Goal: Information Seeking & Learning: Learn about a topic

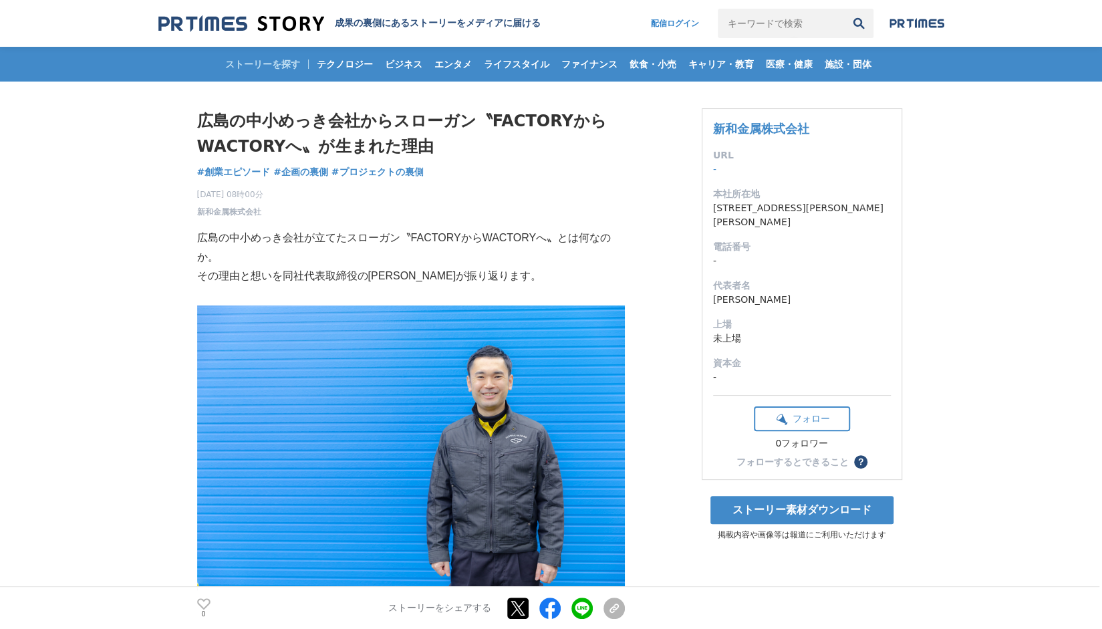
click at [241, 39] on img at bounding box center [349, 35] width 382 height 40
click at [209, 22] on img at bounding box center [241, 24] width 166 height 18
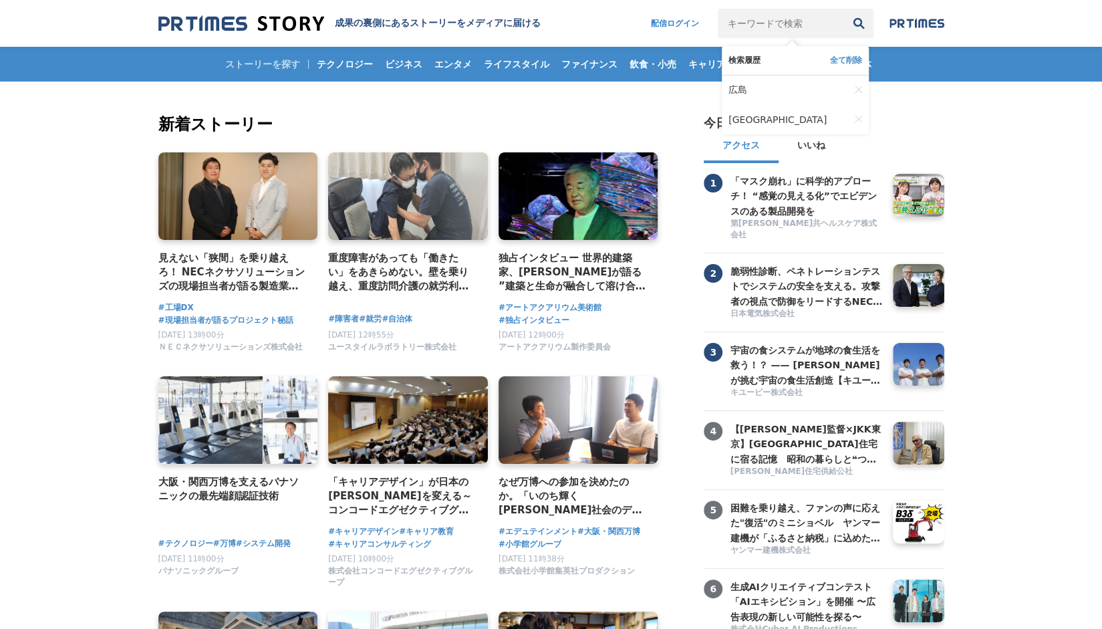
click at [775, 26] on input "キーワードで検索" at bounding box center [781, 23] width 126 height 29
type input "広島"
click at [844, 9] on button "検索" at bounding box center [858, 23] width 29 height 29
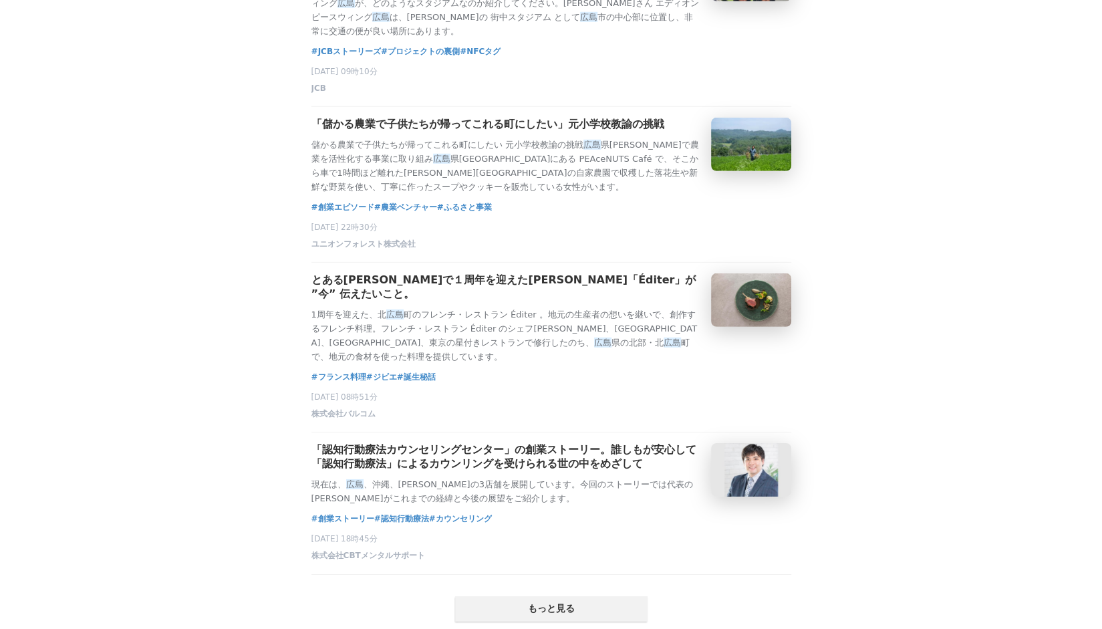
scroll to position [2511, 0]
click at [421, 262] on article "「儲かる農業で子供たちが帰ってこれる町にしたい」元小学校教諭の挑戦 儲かる農業で子供たちが帰ってこれる町にしたい 元小学校教諭の挑戦 広島 県世羅で農業を活性…" at bounding box center [551, 189] width 480 height 145
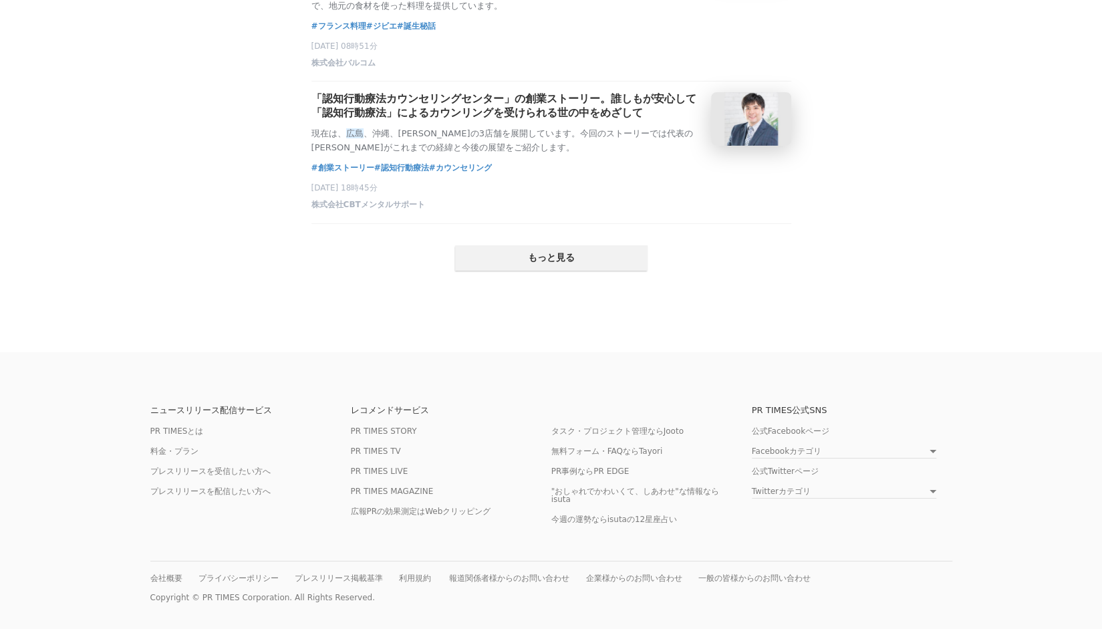
scroll to position [2948, 0]
click at [524, 271] on button "もっと見る" at bounding box center [551, 257] width 192 height 25
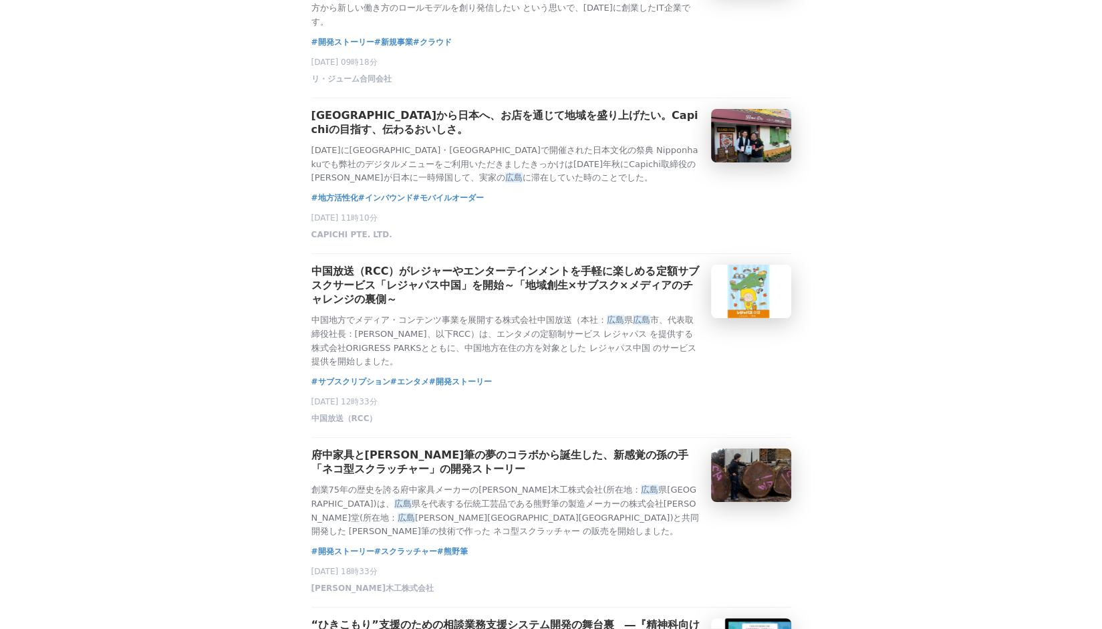
scroll to position [3013, 0]
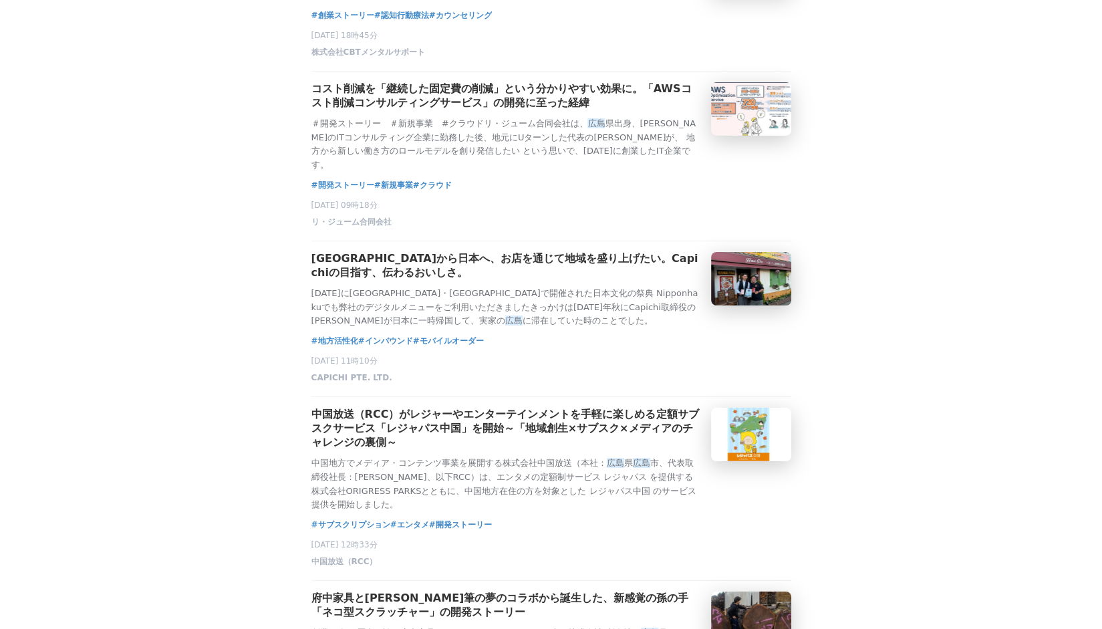
click at [249, 222] on main "広島 に関するストーリー 148 件 のストーリーがヒットしました WEBアプリで広島被爆電車プロジェクトのライブ配信を支援～コロナ禍の今だからできる平和のメ…" at bounding box center [551, 91] width 1102 height 6047
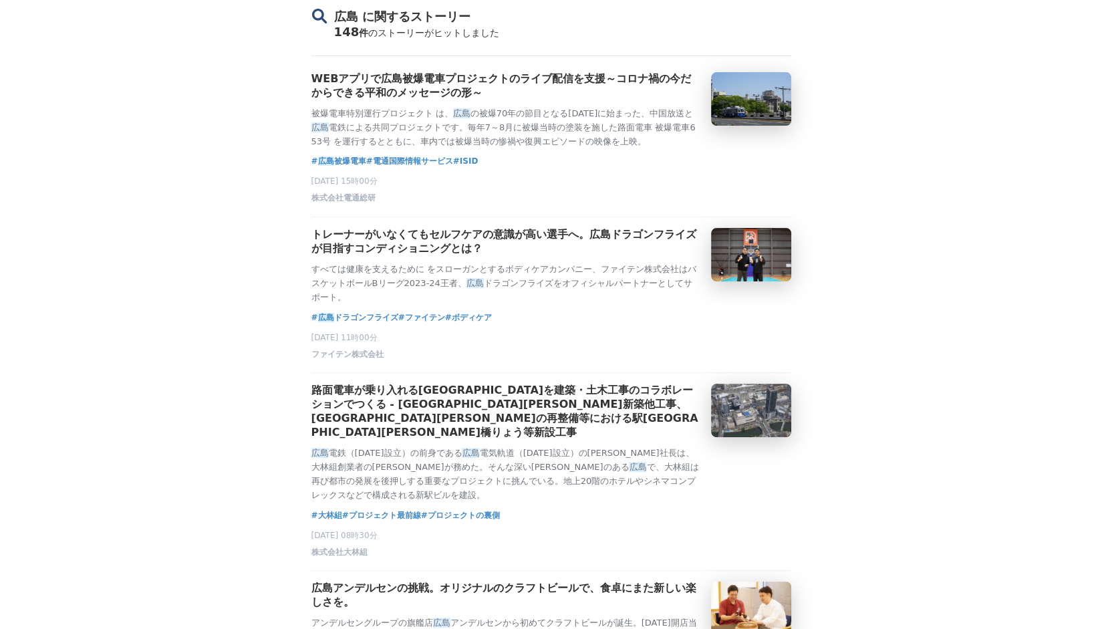
scroll to position [0, 0]
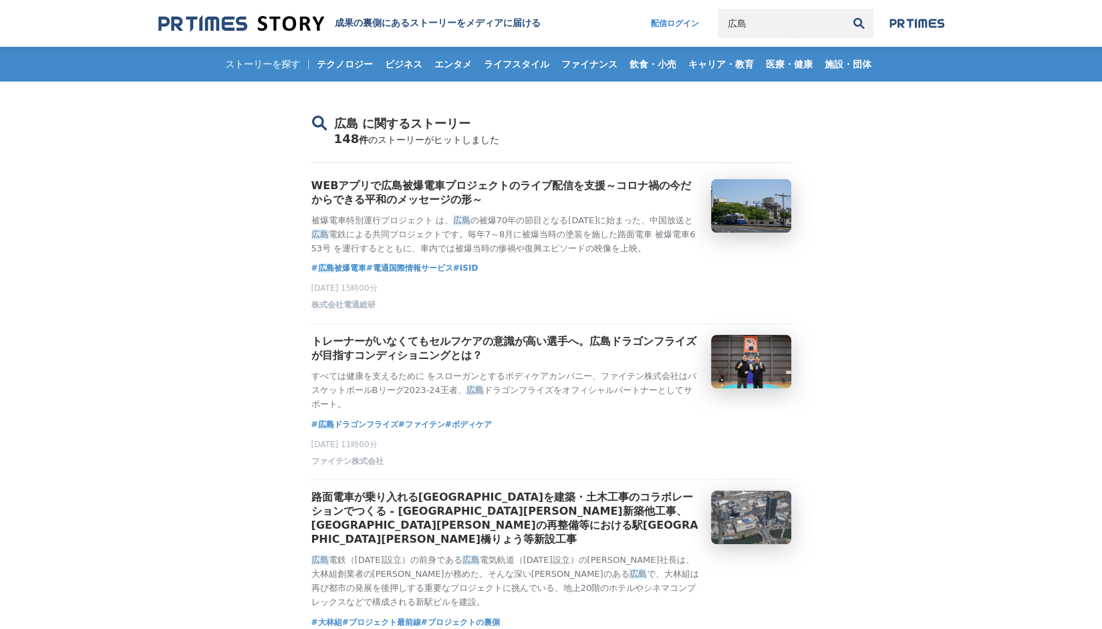
click at [285, 55] on div "ストーリーを探す テクノロジー ビジネス エンタメ ライフスタイル ファイナンス 飲食・小売 キャリア・教育 医療・健康 施設・団体" at bounding box center [551, 64] width 786 height 35
click at [251, 15] on img at bounding box center [241, 24] width 166 height 18
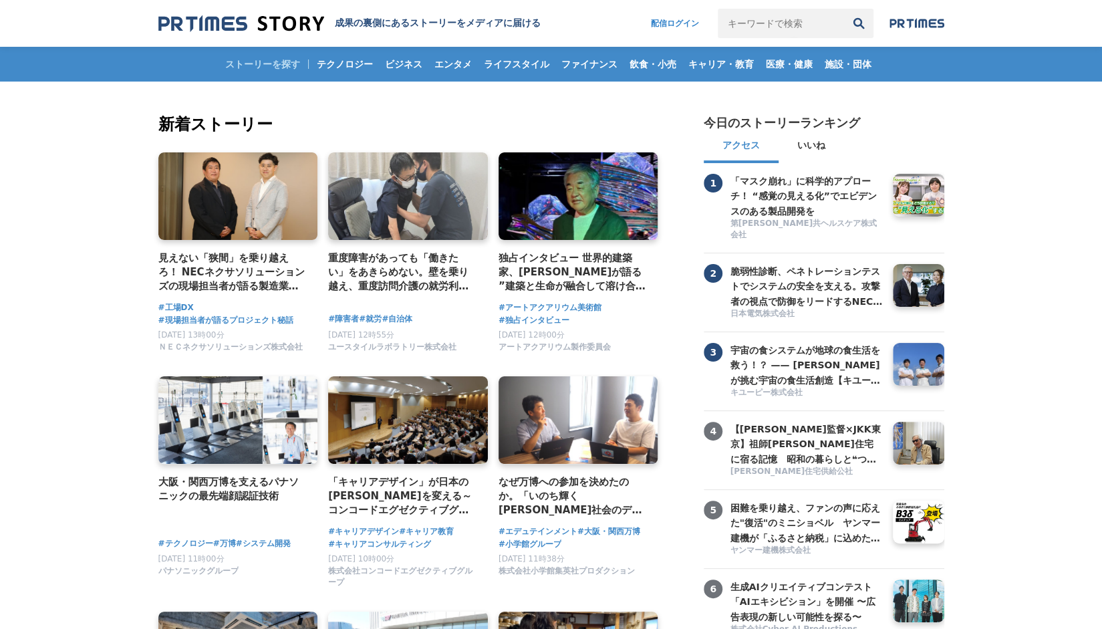
click at [911, 27] on img at bounding box center [916, 23] width 55 height 11
